Goal: Task Accomplishment & Management: Use online tool/utility

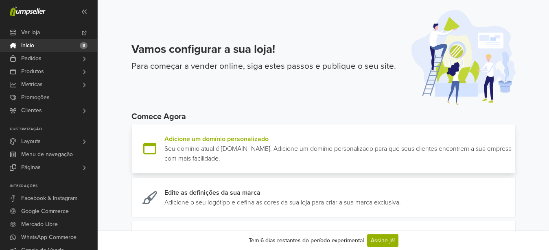
click at [512, 153] on link at bounding box center [512, 148] width 0 height 29
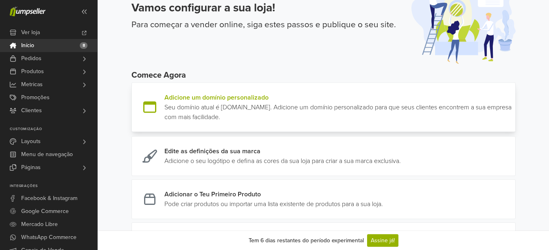
click at [512, 102] on link at bounding box center [512, 107] width 0 height 29
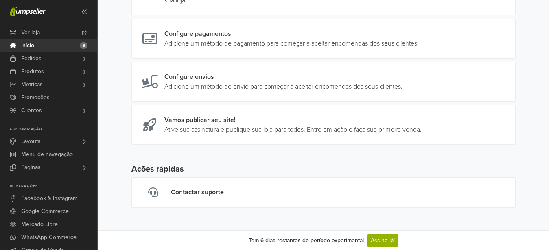
scroll to position [9, 0]
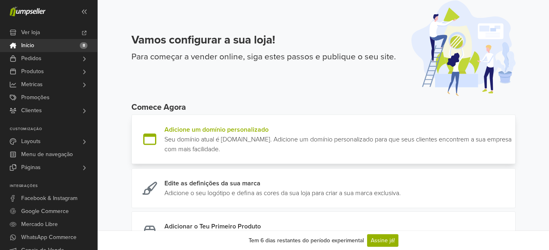
click at [512, 148] on link at bounding box center [512, 139] width 0 height 29
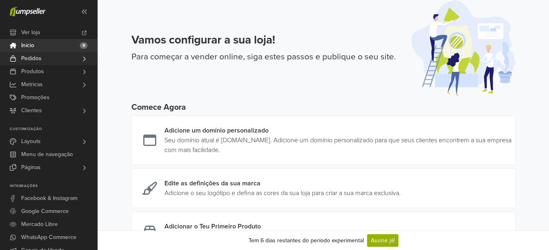
click at [39, 59] on span "Pedidos" at bounding box center [31, 58] width 20 height 13
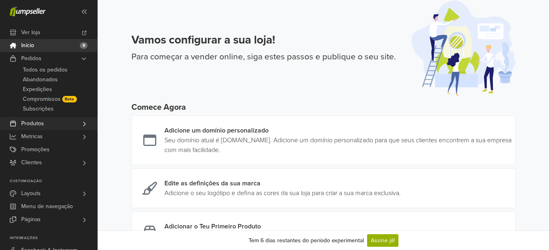
click at [48, 122] on link "Produtos" at bounding box center [48, 123] width 97 height 13
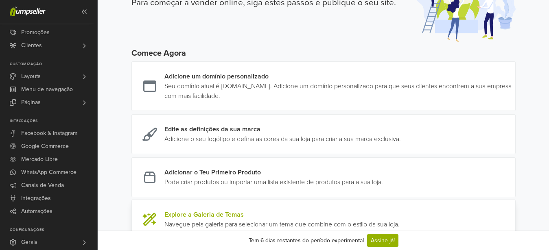
scroll to position [51, 0]
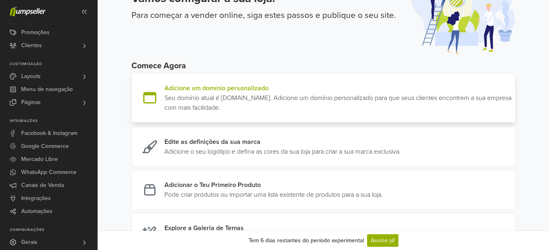
click at [512, 104] on link at bounding box center [512, 97] width 0 height 29
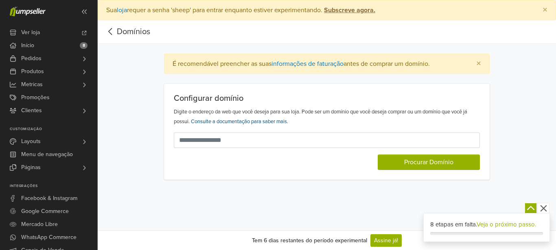
click at [261, 121] on link "Consulte a documentação para saber mais." at bounding box center [239, 121] width 97 height 7
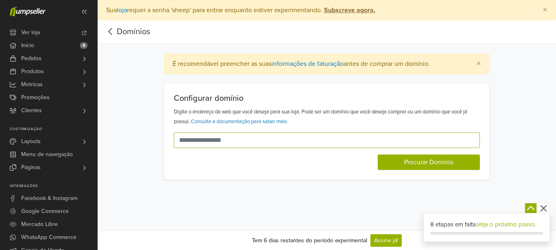
click at [191, 141] on input "text" at bounding box center [322, 140] width 296 height 15
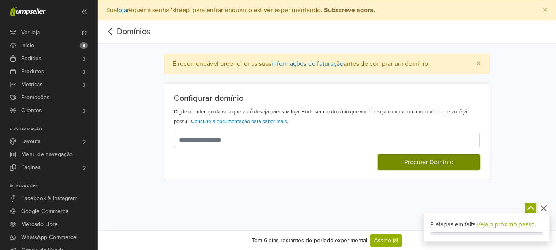
click at [410, 164] on button "Procurar Domínio" at bounding box center [429, 162] width 102 height 15
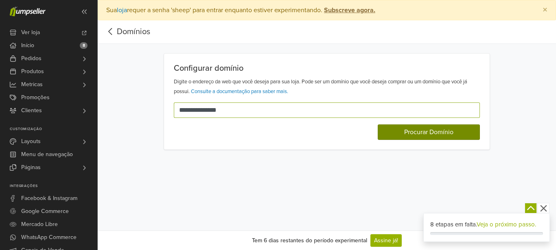
type input "**********"
click at [399, 132] on button "Procurar Domínio" at bounding box center [429, 131] width 102 height 15
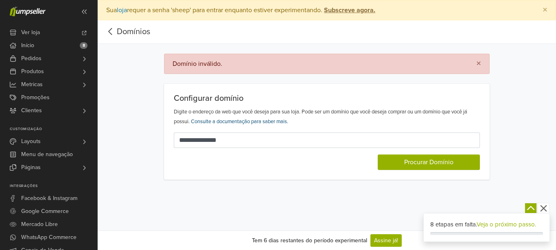
click at [256, 120] on link "Consulte a documentação para saber mais." at bounding box center [239, 121] width 97 height 7
